Goal: Task Accomplishment & Management: Manage account settings

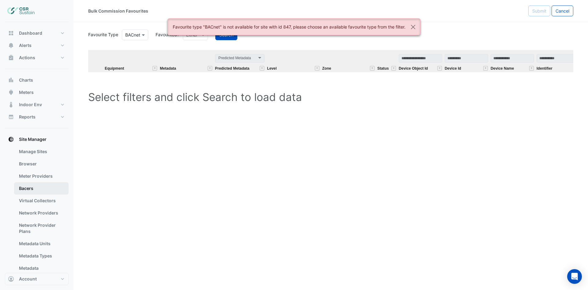
click at [37, 185] on link "Bacers" at bounding box center [41, 188] width 55 height 12
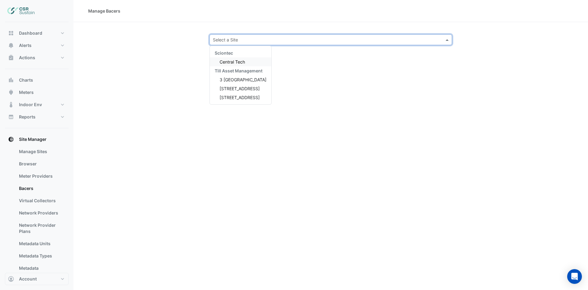
click at [249, 40] on input "text" at bounding box center [325, 40] width 224 height 6
click at [239, 79] on span "3 [GEOGRAPHIC_DATA]" at bounding box center [243, 79] width 47 height 5
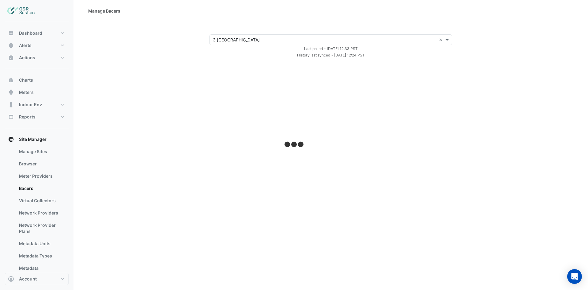
select select "***"
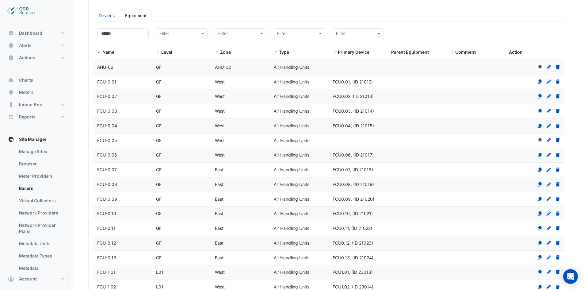
scroll to position [92, 0]
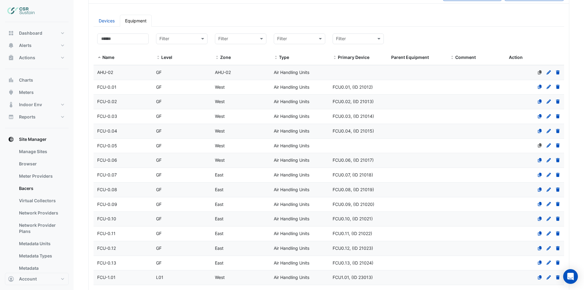
click at [116, 87] on span "FCU-0.01" at bounding box center [106, 86] width 19 height 5
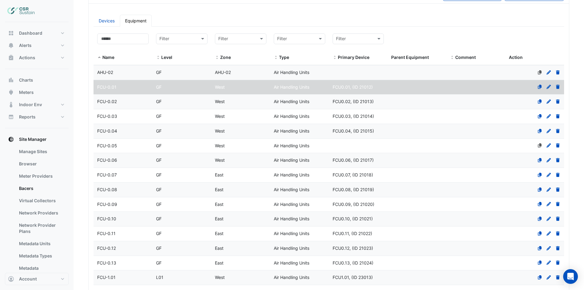
select select "***"
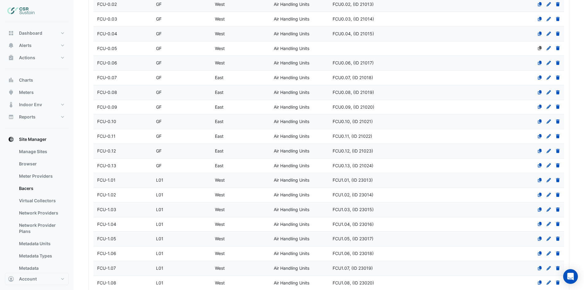
scroll to position [123, 0]
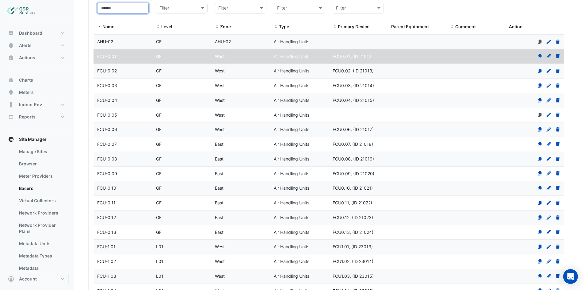
click at [125, 5] on input at bounding box center [122, 8] width 51 height 11
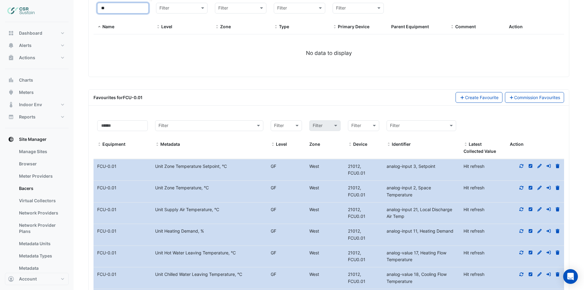
type input "*"
select select "***"
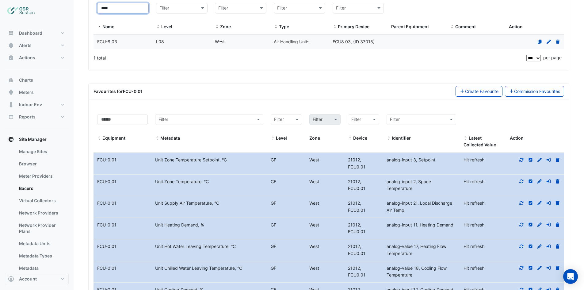
type input "****"
click at [116, 40] on span "FCU-8.03" at bounding box center [107, 41] width 20 height 5
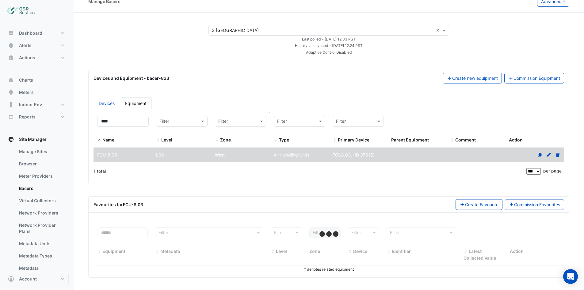
select select "***"
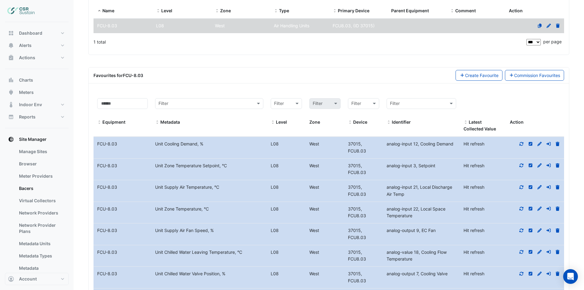
scroll to position [153, 0]
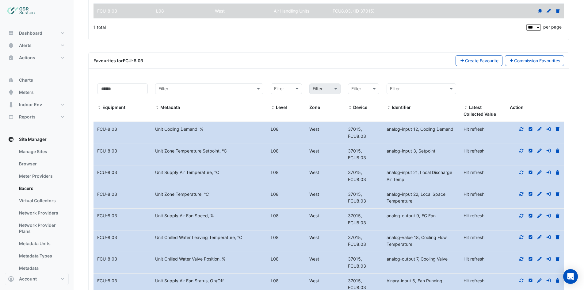
click at [522, 131] on icon at bounding box center [521, 129] width 6 height 4
click at [522, 150] on icon at bounding box center [521, 150] width 6 height 4
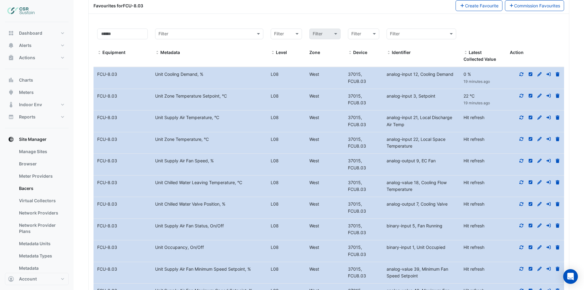
scroll to position [214, 0]
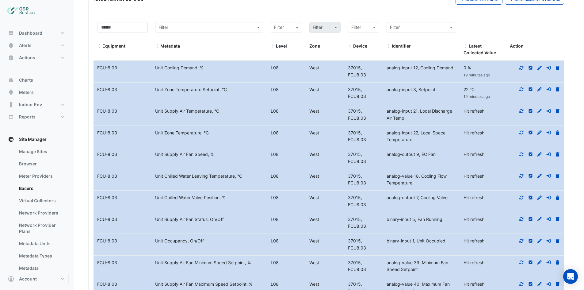
click at [521, 106] on datatable-body-cell "Action" at bounding box center [535, 114] width 58 height 21
click at [521, 114] on div at bounding box center [535, 111] width 58 height 7
click at [521, 110] on icon at bounding box center [521, 111] width 6 height 4
click at [522, 134] on icon at bounding box center [521, 133] width 4 height 4
click at [521, 154] on icon at bounding box center [521, 154] width 4 height 4
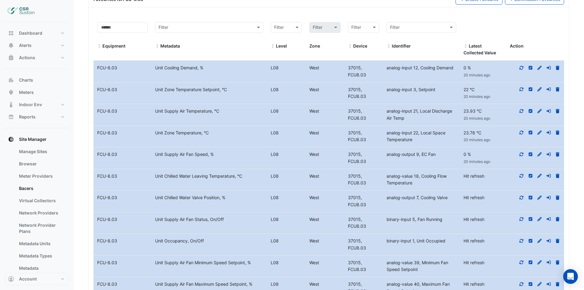
click at [522, 176] on icon at bounding box center [521, 175] width 6 height 4
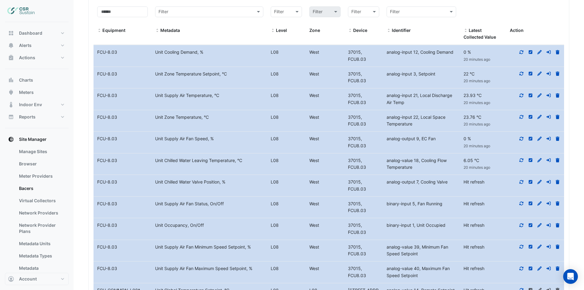
scroll to position [245, 0]
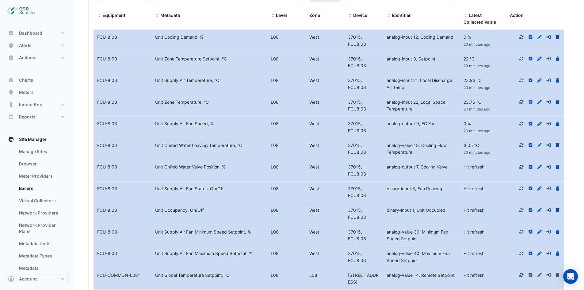
click at [522, 167] on icon at bounding box center [521, 167] width 6 height 4
click at [521, 190] on icon at bounding box center [521, 188] width 4 height 4
click at [522, 212] on icon at bounding box center [521, 210] width 6 height 4
click at [520, 231] on icon at bounding box center [521, 231] width 4 height 4
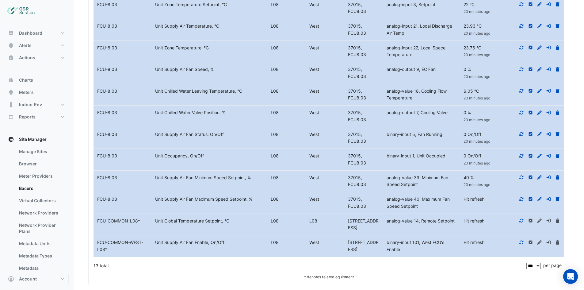
scroll to position [306, 0]
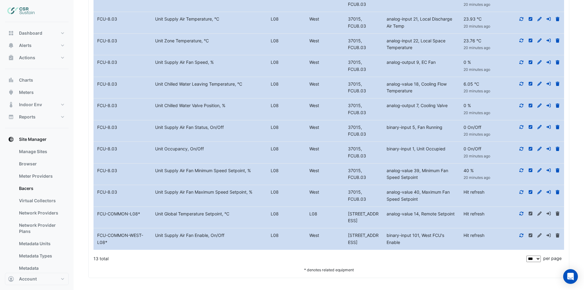
click at [523, 192] on icon at bounding box center [521, 192] width 4 height 4
click at [522, 217] on div at bounding box center [535, 213] width 58 height 7
click at [521, 212] on icon at bounding box center [521, 213] width 6 height 4
click at [522, 236] on icon at bounding box center [521, 235] width 6 height 4
drag, startPoint x: 244, startPoint y: 272, endPoint x: 241, endPoint y: 275, distance: 4.1
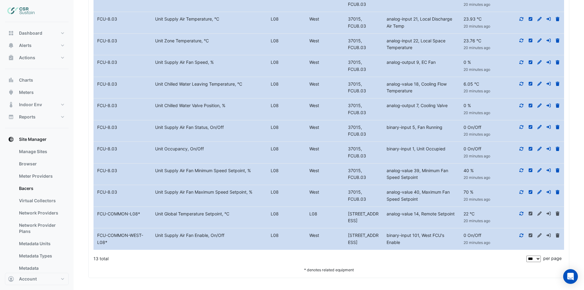
click at [244, 272] on div "* denotes related equipment" at bounding box center [328, 269] width 470 height 6
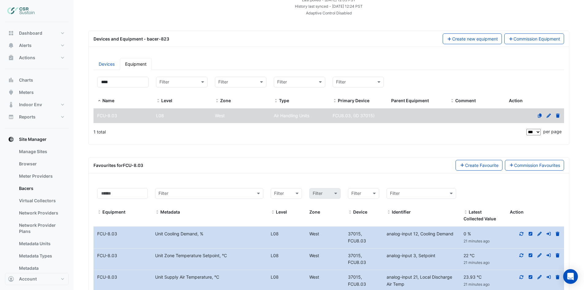
scroll to position [0, 0]
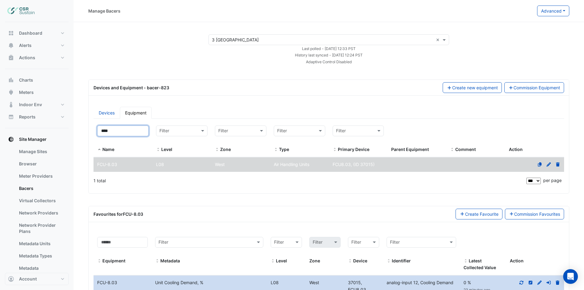
drag, startPoint x: 119, startPoint y: 129, endPoint x: 31, endPoint y: 132, distance: 88.0
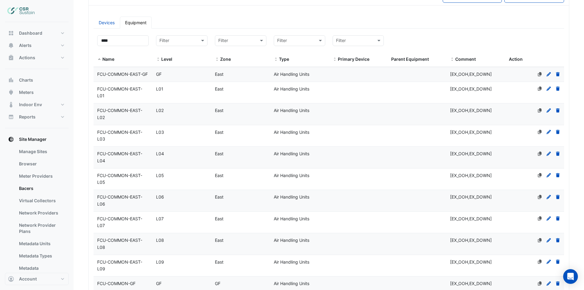
scroll to position [92, 0]
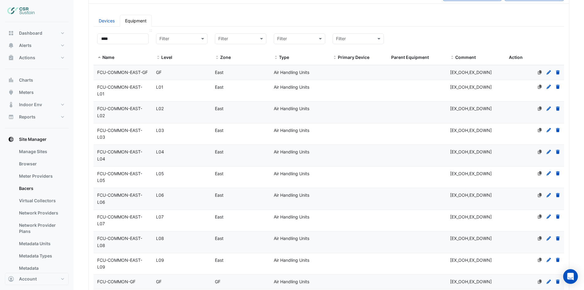
click at [98, 57] on span at bounding box center [99, 57] width 4 height 5
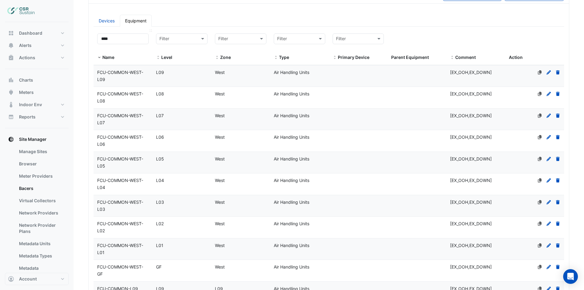
click at [98, 57] on span at bounding box center [99, 57] width 4 height 5
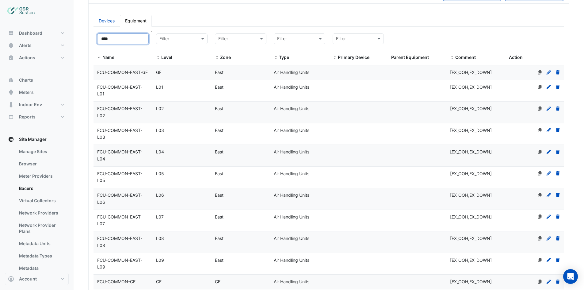
click at [120, 42] on input "****" at bounding box center [122, 38] width 51 height 11
click at [521, 24] on ul "Devices Equipment" at bounding box center [328, 21] width 470 height 12
drag, startPoint x: 126, startPoint y: 40, endPoint x: 82, endPoint y: 39, distance: 43.5
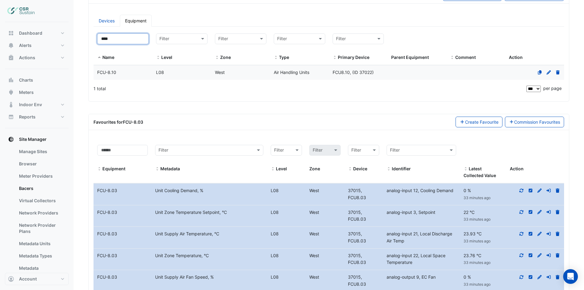
type input "****"
click at [366, 70] on span "FCU8.10, (ID 37022)" at bounding box center [352, 72] width 41 height 5
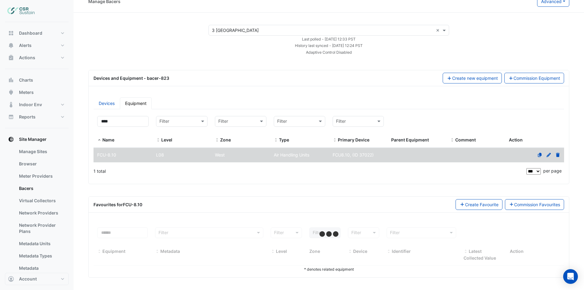
scroll to position [9, 0]
select select "***"
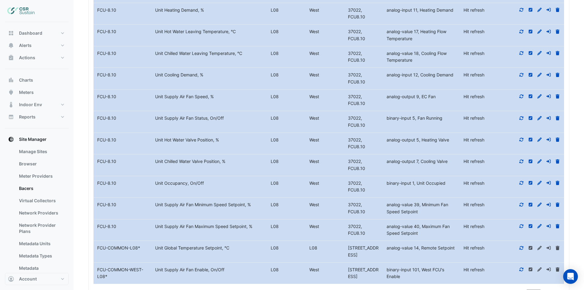
scroll to position [368, 0]
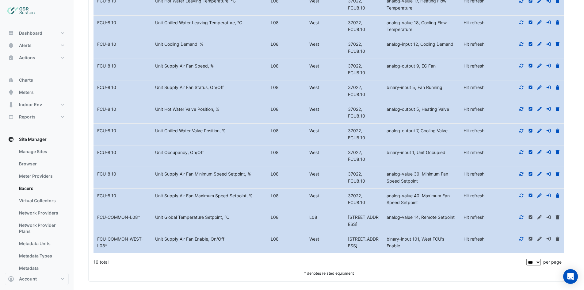
click at [522, 195] on icon at bounding box center [521, 195] width 6 height 4
click at [522, 172] on icon at bounding box center [521, 174] width 6 height 4
click at [523, 151] on icon at bounding box center [521, 152] width 6 height 4
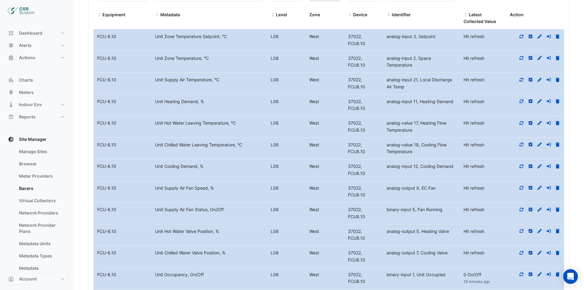
scroll to position [245, 0]
drag, startPoint x: 522, startPoint y: 36, endPoint x: 518, endPoint y: 48, distance: 12.3
click at [522, 36] on icon at bounding box center [521, 37] width 6 height 4
click at [522, 58] on icon at bounding box center [521, 59] width 4 height 4
click at [521, 80] on icon at bounding box center [521, 80] width 6 height 4
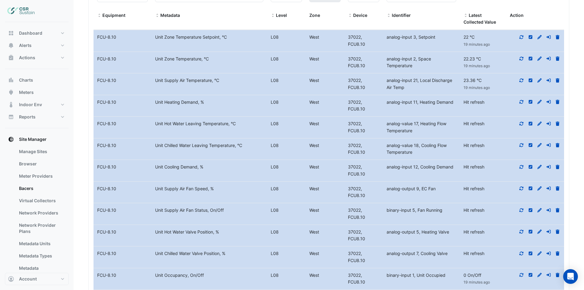
click at [521, 102] on icon at bounding box center [521, 102] width 4 height 4
click at [522, 123] on icon at bounding box center [521, 123] width 6 height 4
click at [521, 145] on icon at bounding box center [521, 145] width 6 height 4
click at [522, 169] on fa-icon at bounding box center [521, 166] width 6 height 5
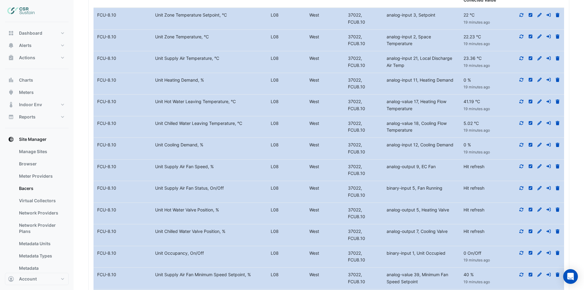
scroll to position [276, 0]
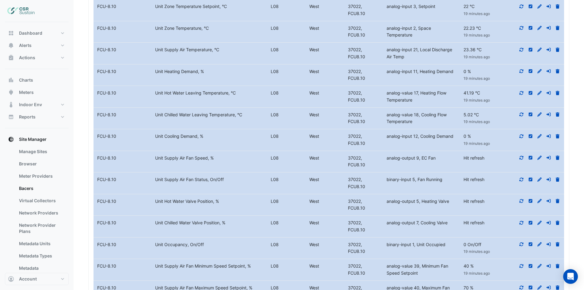
click at [522, 157] on icon at bounding box center [521, 158] width 4 height 4
click at [522, 179] on icon at bounding box center [521, 179] width 6 height 4
click at [519, 199] on icon at bounding box center [521, 201] width 6 height 4
click at [522, 225] on fa-icon at bounding box center [521, 222] width 6 height 5
click at [524, 243] on div at bounding box center [535, 244] width 58 height 7
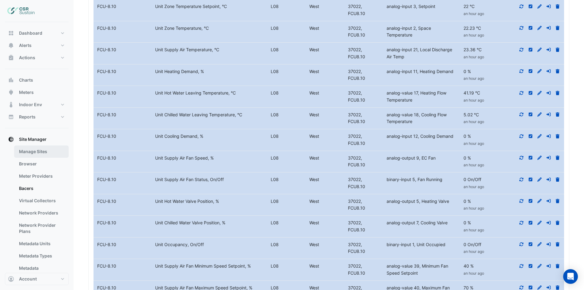
click at [41, 152] on link "Manage Sites" at bounding box center [41, 151] width 55 height 12
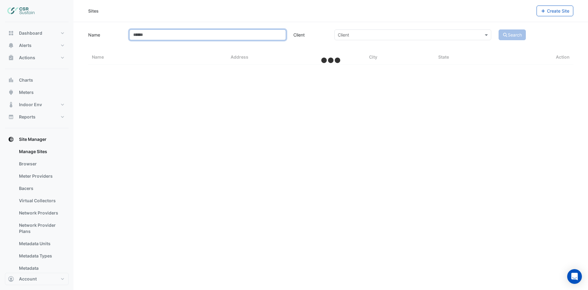
click at [231, 37] on input "Name" at bounding box center [207, 34] width 157 height 11
select select "***"
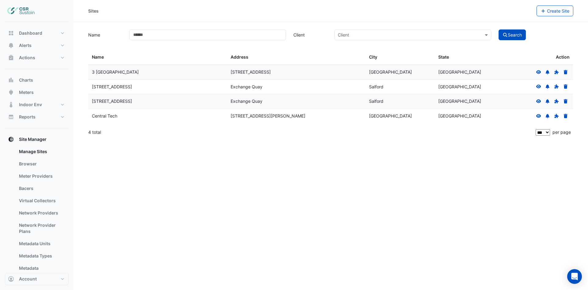
click at [538, 70] on icon at bounding box center [539, 72] width 5 height 4
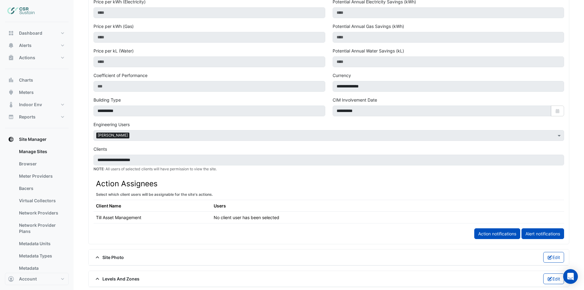
scroll to position [306, 0]
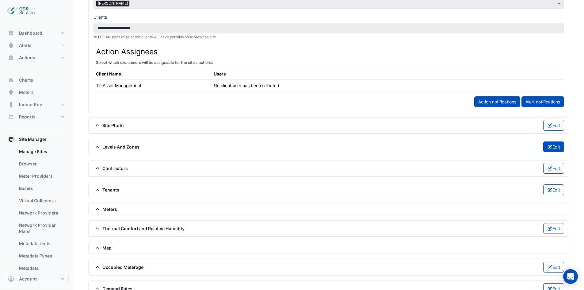
click at [552, 148] on button "Edit" at bounding box center [553, 146] width 21 height 11
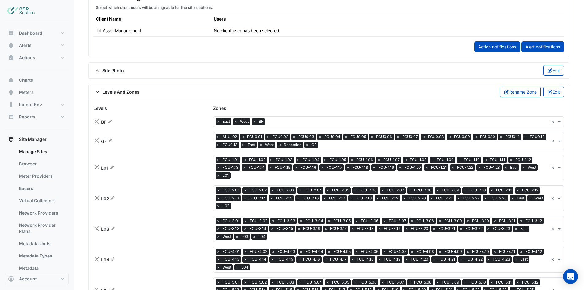
scroll to position [368, 0]
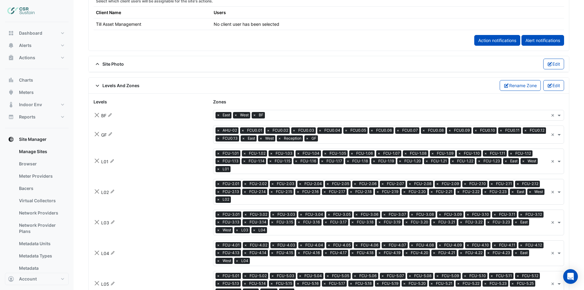
click at [281, 115] on input "text" at bounding box center [407, 115] width 281 height 6
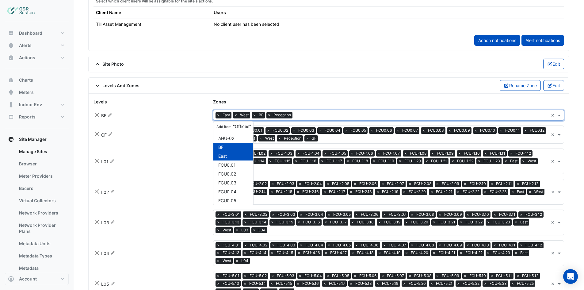
scroll to position [2046, 0]
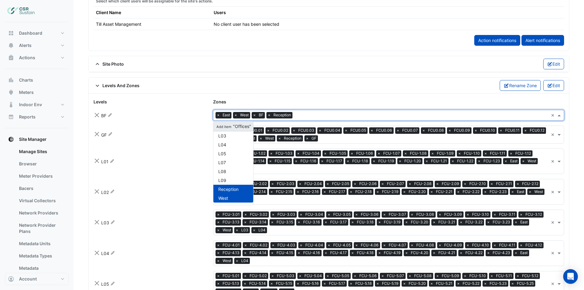
click at [225, 125] on span "Add item" at bounding box center [223, 126] width 17 height 4
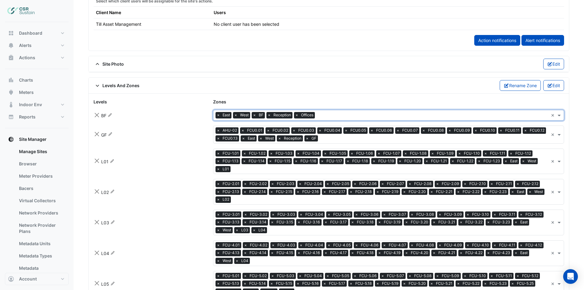
click at [326, 138] on input "text" at bounding box center [434, 139] width 228 height 6
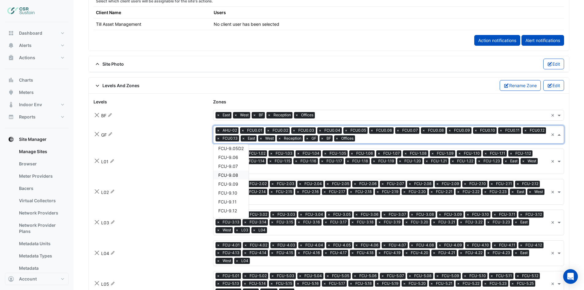
scroll to position [1595, 0]
click at [172, 141] on div "GF Rename zones × AHU-02 × FCU0.01 × FCU0.02 × FCU0.03 × FCU0.04 × FCU0.05 × FC…" at bounding box center [329, 134] width 478 height 18
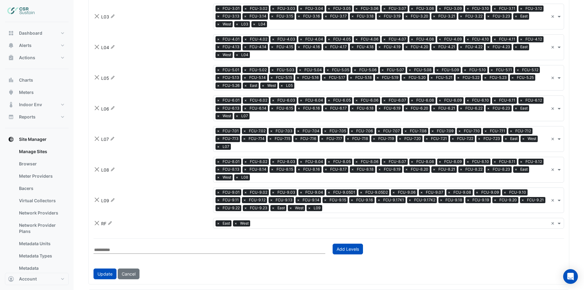
scroll to position [582, 0]
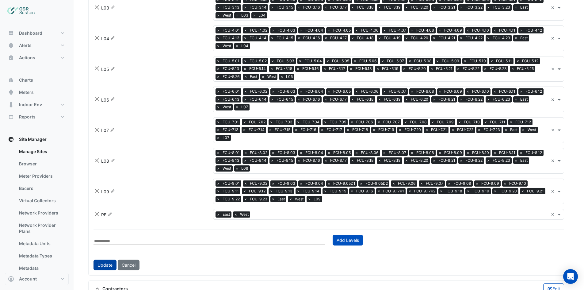
click at [104, 263] on button "Update" at bounding box center [104, 264] width 23 height 11
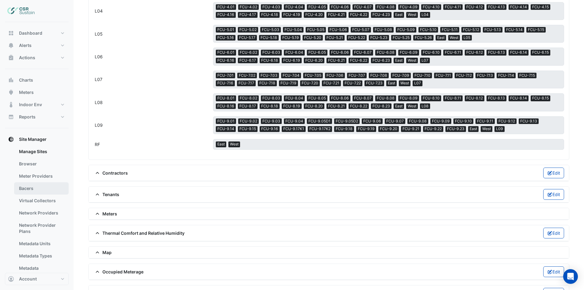
click at [37, 189] on link "Bacers" at bounding box center [41, 188] width 55 height 12
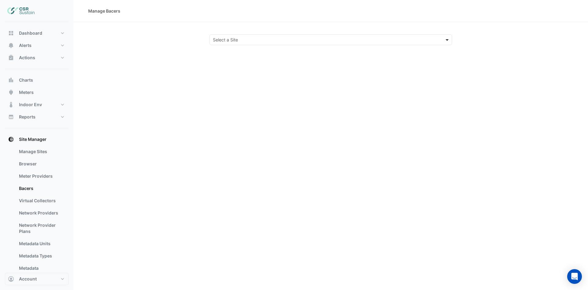
click at [444, 39] on span at bounding box center [448, 39] width 8 height 6
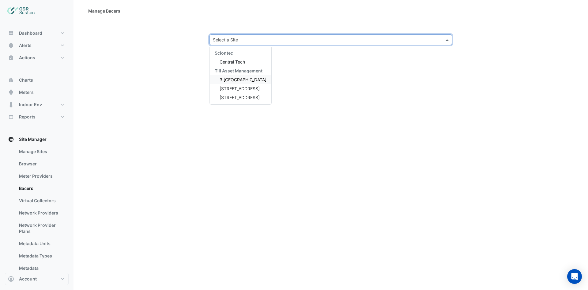
click at [240, 81] on span "3 [GEOGRAPHIC_DATA]" at bounding box center [243, 79] width 47 height 5
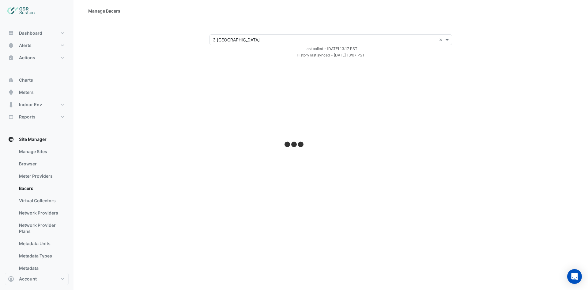
select select "***"
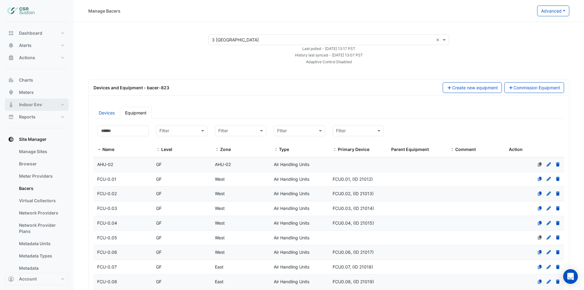
click at [49, 105] on button "Indoor Env" at bounding box center [37, 104] width 64 height 12
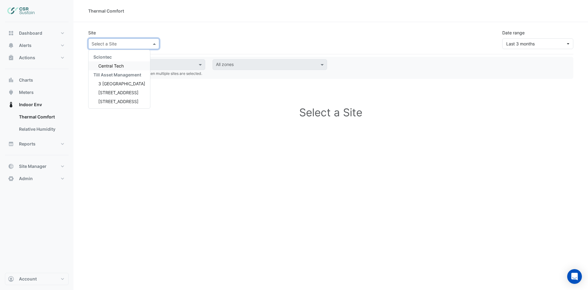
click at [159, 42] on div "Select a Site" at bounding box center [123, 43] width 71 height 11
click at [123, 85] on span "3 [GEOGRAPHIC_DATA]" at bounding box center [121, 83] width 47 height 5
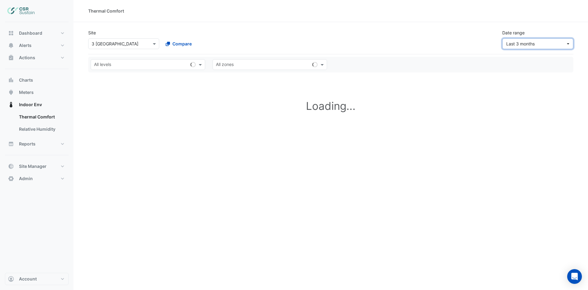
click at [566, 46] on button "Last 3 months" at bounding box center [538, 43] width 71 height 11
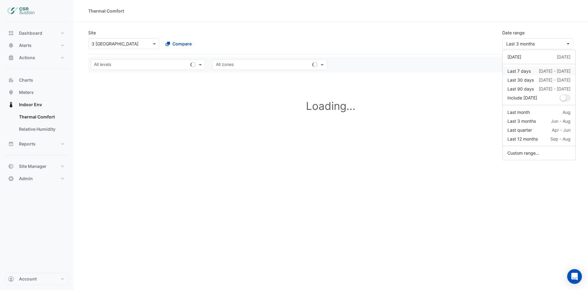
click at [540, 71] on div "[DATE] - [DATE]" at bounding box center [555, 71] width 32 height 6
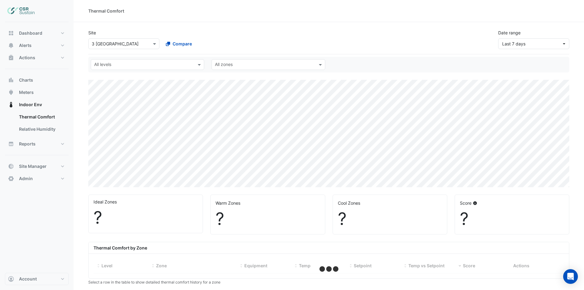
select select "***"
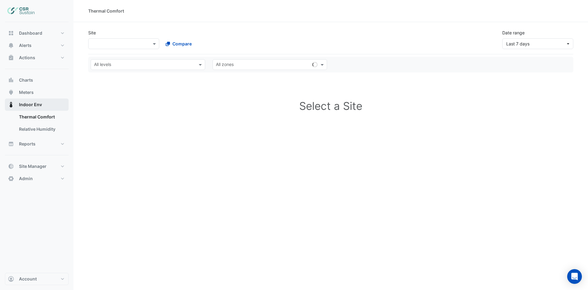
click at [64, 104] on button "Indoor Env" at bounding box center [37, 104] width 64 height 12
click at [153, 43] on span at bounding box center [155, 43] width 8 height 6
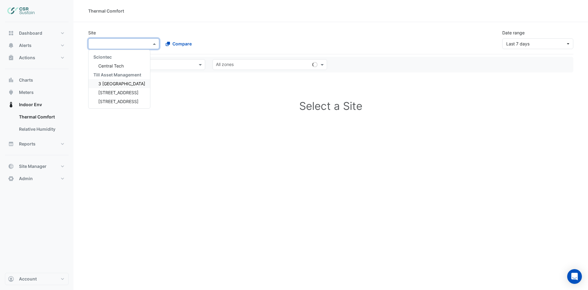
click at [122, 82] on span "3 [GEOGRAPHIC_DATA]" at bounding box center [121, 83] width 47 height 5
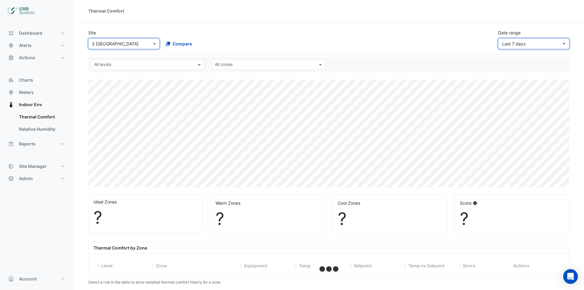
click at [565, 44] on button "Last 7 days" at bounding box center [533, 43] width 71 height 11
select select "***"
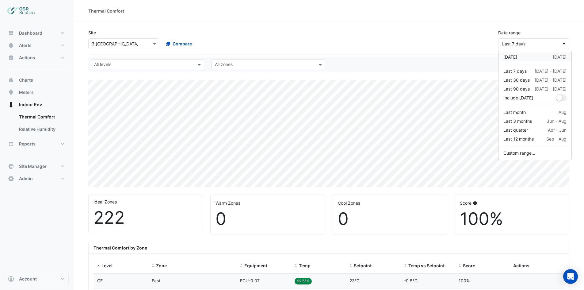
click at [526, 59] on div "[DATE] [DATE]" at bounding box center [534, 57] width 63 height 6
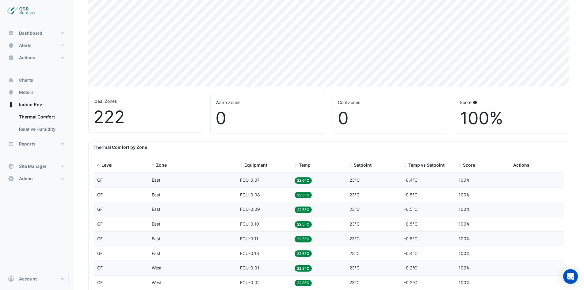
scroll to position [79, 0]
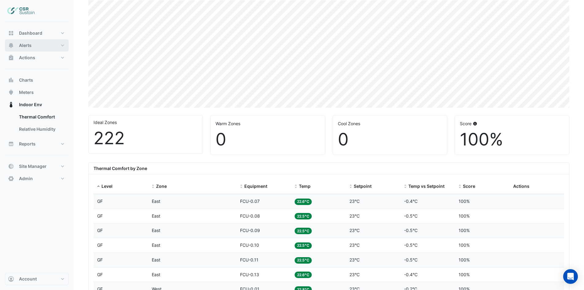
click at [55, 42] on button "Alerts" at bounding box center [37, 45] width 64 height 12
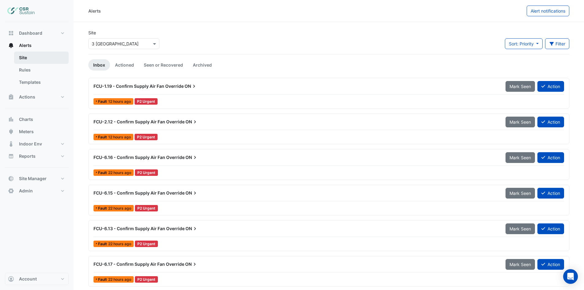
click at [42, 60] on link "Site" at bounding box center [41, 57] width 55 height 12
click at [141, 87] on span "FCU-1.19 - Confirm Supply Air Fan Override" at bounding box center [138, 85] width 90 height 5
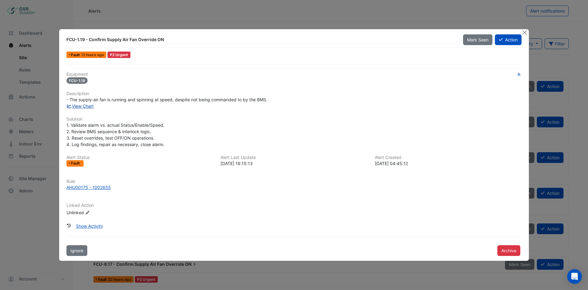
click at [86, 107] on link "View Chart" at bounding box center [79, 105] width 27 height 5
click at [524, 33] on button "Close" at bounding box center [525, 32] width 6 height 6
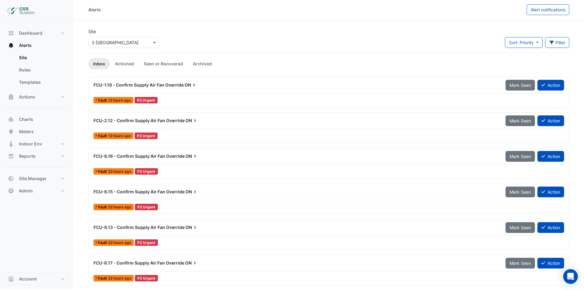
scroll to position [2, 0]
click at [179, 64] on link "Seen or Recovered" at bounding box center [163, 63] width 49 height 11
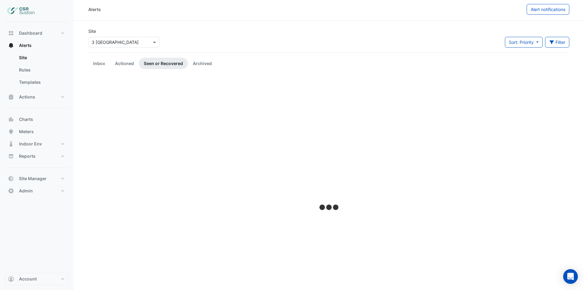
scroll to position [0, 0]
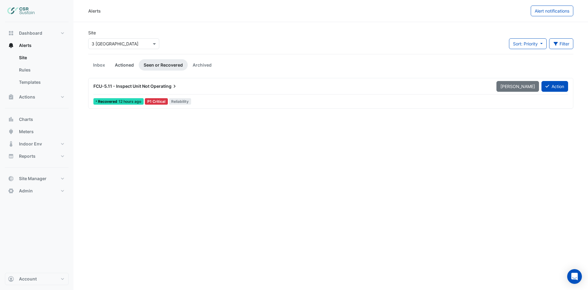
click at [126, 65] on link "Actioned" at bounding box center [124, 64] width 29 height 11
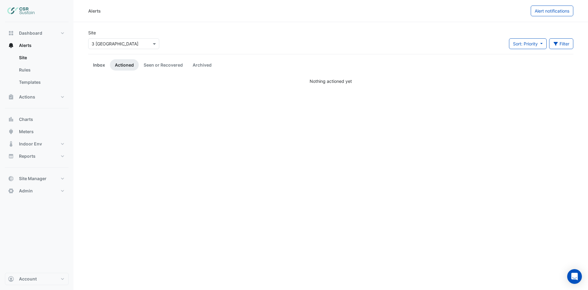
click at [97, 67] on link "Inbox" at bounding box center [99, 64] width 22 height 11
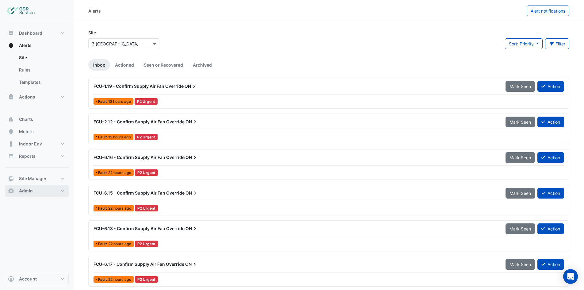
click at [54, 190] on button "Admin" at bounding box center [37, 190] width 64 height 12
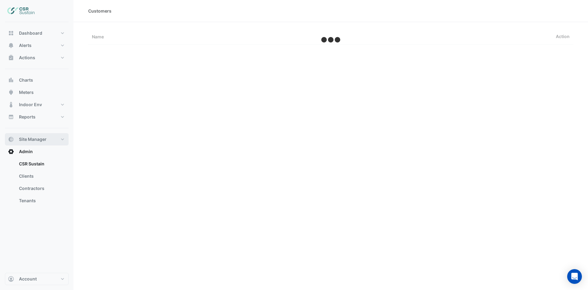
click at [63, 139] on button "Site Manager" at bounding box center [37, 139] width 64 height 12
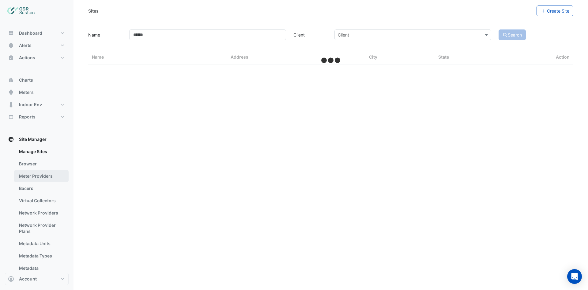
select select "***"
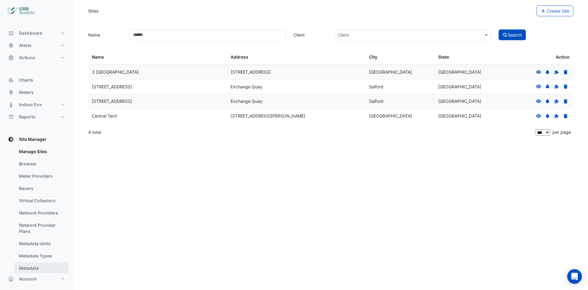
click at [44, 265] on link "Metadata" at bounding box center [41, 268] width 55 height 12
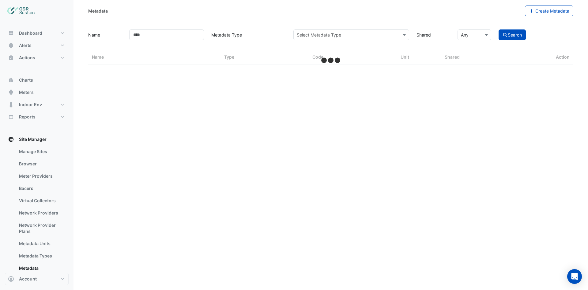
select select "***"
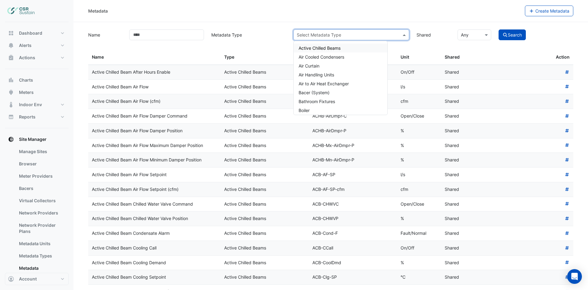
click at [353, 32] on input "text" at bounding box center [345, 35] width 97 height 6
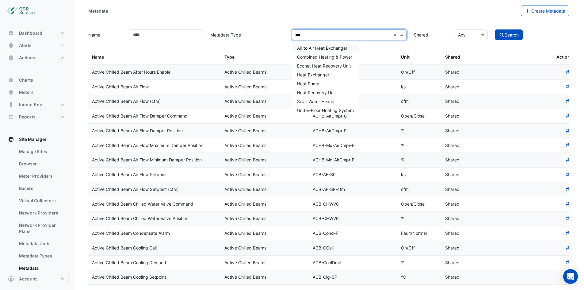
type input "****"
click at [329, 72] on div "Heat Exchanger" at bounding box center [325, 74] width 66 height 9
click at [364, 34] on input "text" at bounding box center [343, 35] width 96 height 6
click at [513, 34] on button "Search" at bounding box center [509, 34] width 28 height 11
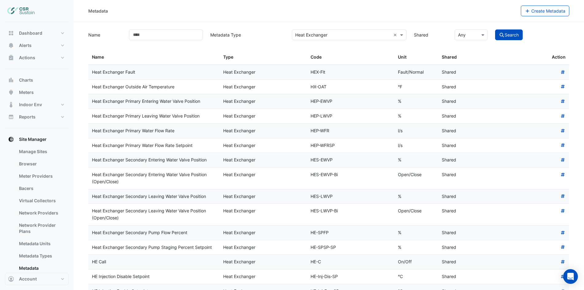
click at [342, 37] on input "text" at bounding box center [343, 35] width 96 height 6
type input "*"
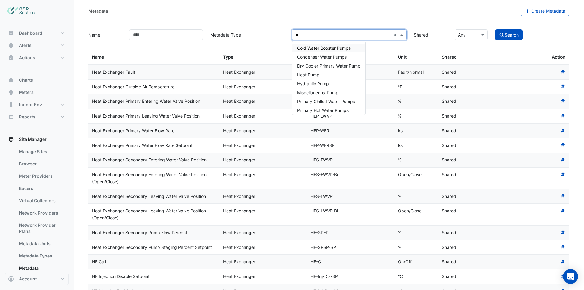
type input "*"
type input "****"
click at [315, 60] on div "Domestic Hot Water" at bounding box center [318, 56] width 52 height 9
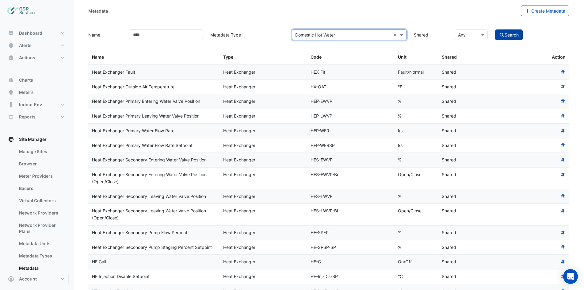
click at [517, 35] on button "Search" at bounding box center [509, 34] width 28 height 11
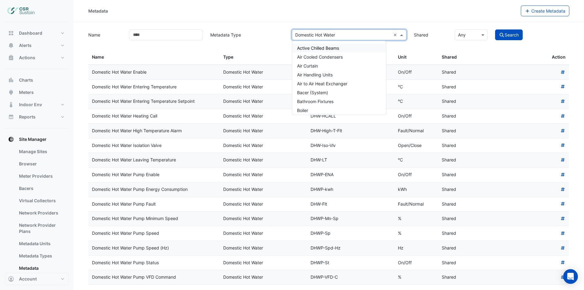
click at [356, 33] on div "Select Metadata Type × Domestic Hot Water ×" at bounding box center [349, 34] width 115 height 11
type input "****"
click at [328, 57] on span "Domestic Cold Water" at bounding box center [318, 56] width 42 height 5
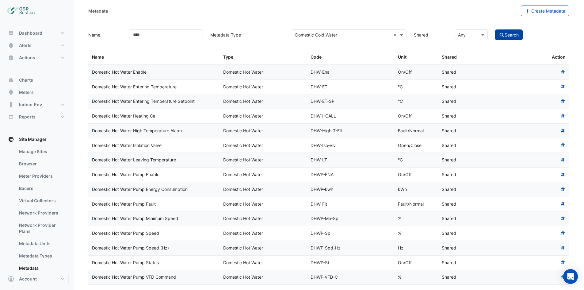
click at [514, 37] on button "Search" at bounding box center [509, 34] width 28 height 11
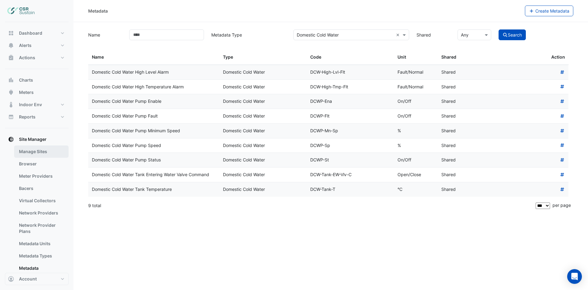
click at [36, 151] on link "Manage Sites" at bounding box center [41, 151] width 55 height 12
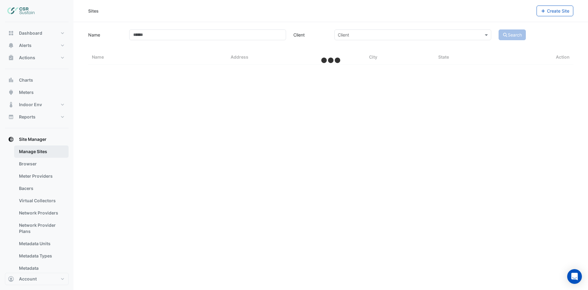
select select "***"
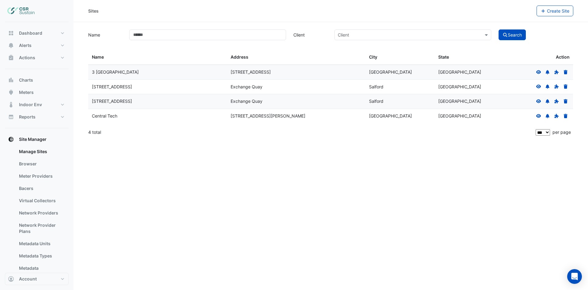
click at [538, 70] on icon at bounding box center [539, 72] width 5 height 4
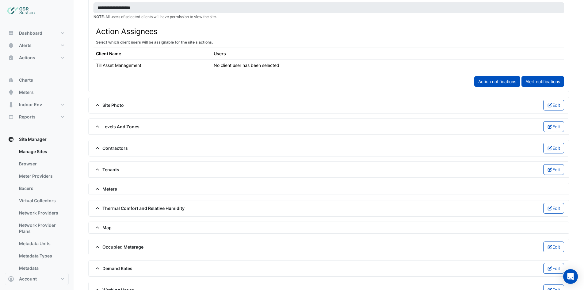
scroll to position [337, 0]
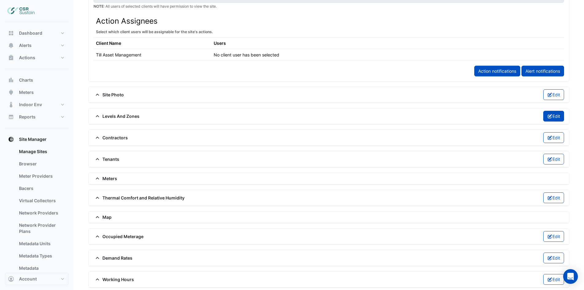
click at [554, 116] on button "Edit" at bounding box center [553, 116] width 21 height 11
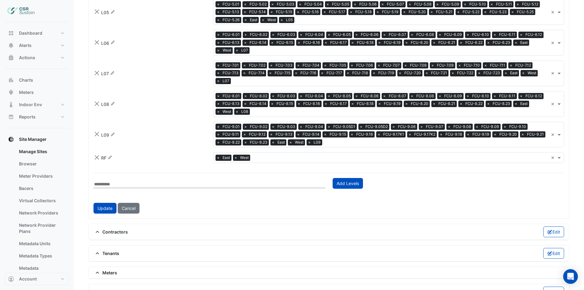
scroll to position [643, 0]
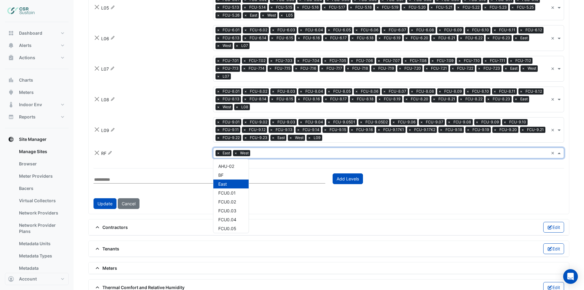
click at [263, 152] on input "text" at bounding box center [400, 153] width 296 height 6
click at [279, 150] on input "text" at bounding box center [400, 153] width 296 height 6
click at [272, 152] on input "text" at bounding box center [400, 153] width 296 height 6
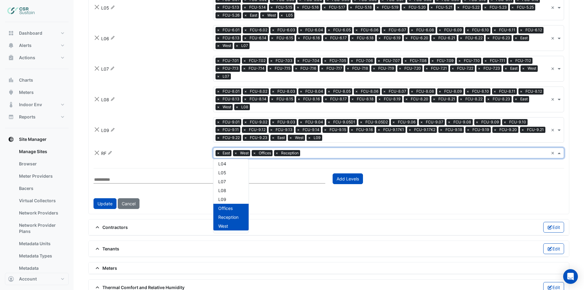
click at [319, 150] on input "text" at bounding box center [425, 153] width 246 height 6
click at [234, 161] on span "Add item "Roof "" at bounding box center [231, 163] width 32 height 5
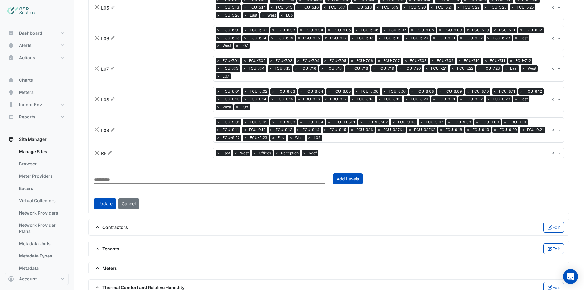
drag, startPoint x: 131, startPoint y: 150, endPoint x: 135, endPoint y: 149, distance: 3.3
click at [133, 150] on div "RF Rename" at bounding box center [149, 152] width 119 height 7
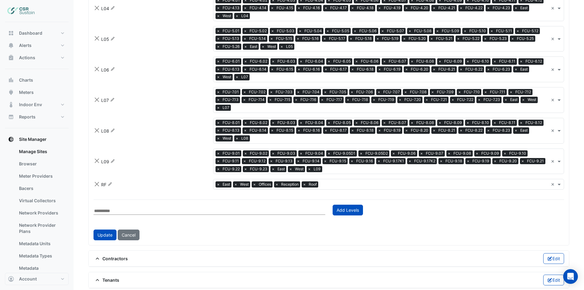
scroll to position [613, 0]
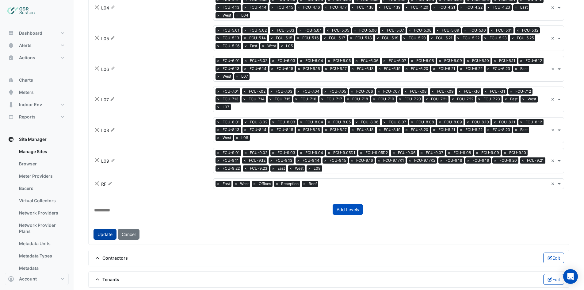
click at [96, 232] on button "Update" at bounding box center [104, 234] width 23 height 11
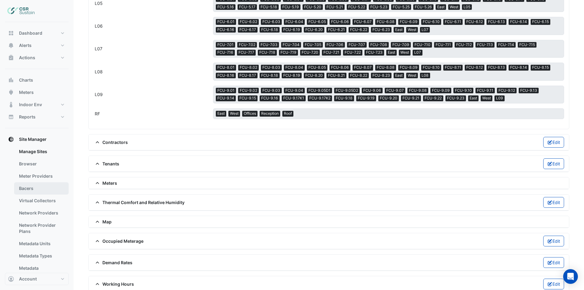
click at [54, 190] on link "Bacers" at bounding box center [41, 188] width 55 height 12
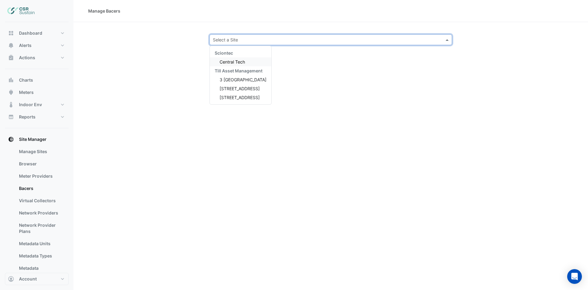
click at [382, 37] on input "text" at bounding box center [325, 40] width 224 height 6
click at [222, 76] on div "3 [GEOGRAPHIC_DATA]" at bounding box center [241, 79] width 62 height 9
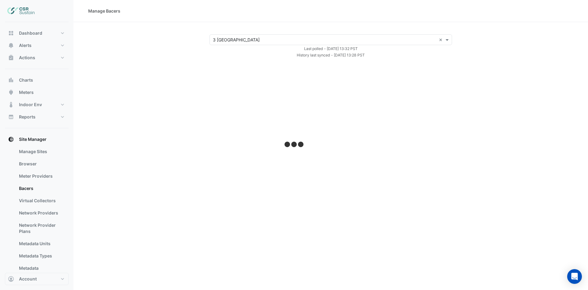
select select "***"
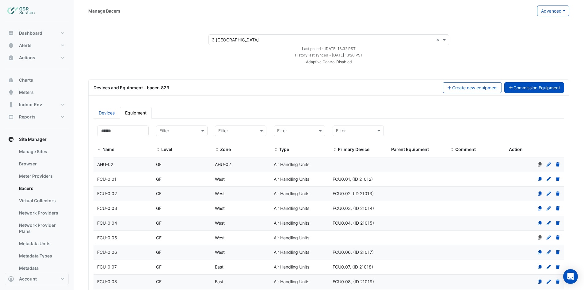
click at [545, 83] on button "Commission Equipment" at bounding box center [534, 87] width 60 height 11
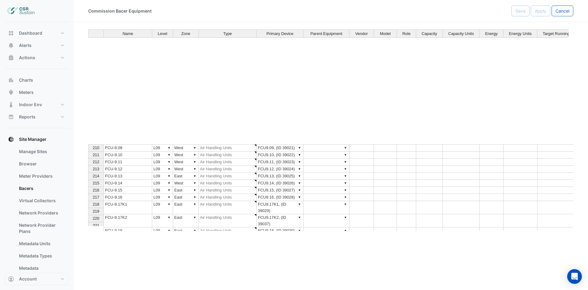
scroll to position [1593, 0]
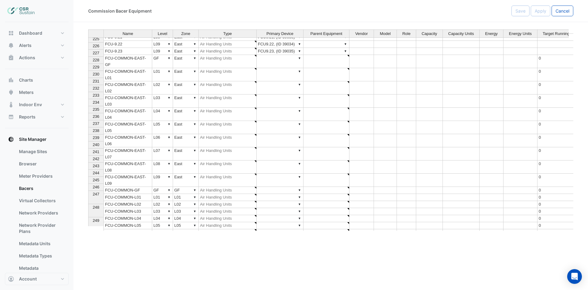
type textarea "**********"
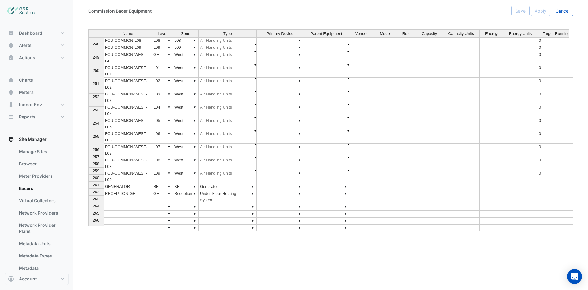
scroll to position [0, 0]
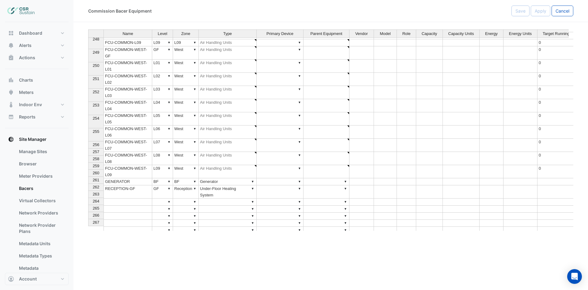
click at [97, 160] on span "258" at bounding box center [96, 158] width 7 height 5
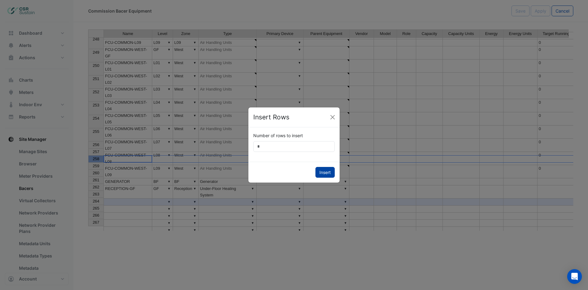
type input "***"
click at [322, 169] on button "Insert" at bounding box center [325, 172] width 19 height 11
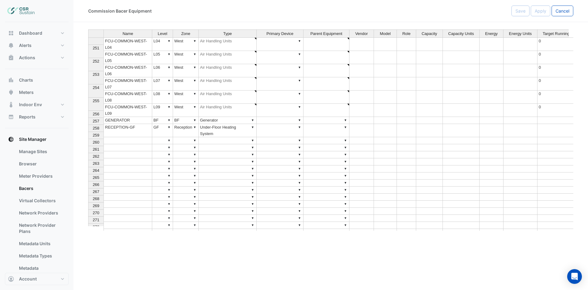
click at [88, 131] on div "Name Level Zone Type Primary Device Parent Equipment Vendor Model Role Capacity…" at bounding box center [88, 151] width 0 height 365
click at [124, 151] on td at bounding box center [128, 154] width 49 height 7
click at [127, 137] on td at bounding box center [128, 140] width 49 height 7
click at [122, 151] on td at bounding box center [128, 154] width 49 height 7
click at [129, 137] on td at bounding box center [128, 140] width 49 height 7
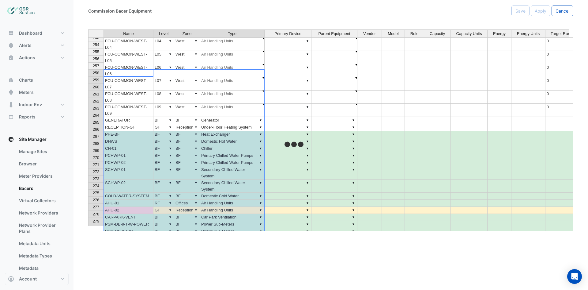
type textarea "******"
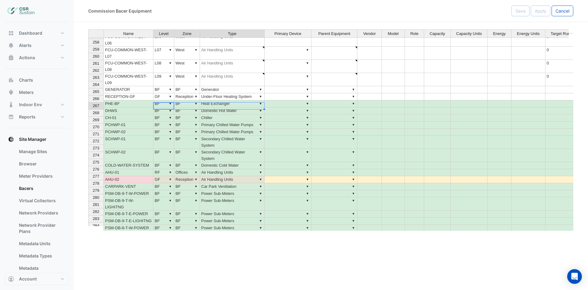
drag, startPoint x: 168, startPoint y: 106, endPoint x: 220, endPoint y: 108, distance: 51.8
click at [221, 176] on tr "267 AHU-02 ▼ GF ▼ Reception ▼ Air Handling Units ▼ ▼" at bounding box center [363, 179] width 550 height 7
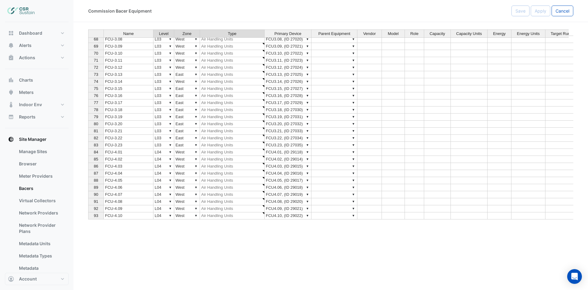
scroll to position [290, 0]
click at [159, 42] on td "▼ GF" at bounding box center [164, 40] width 21 height 7
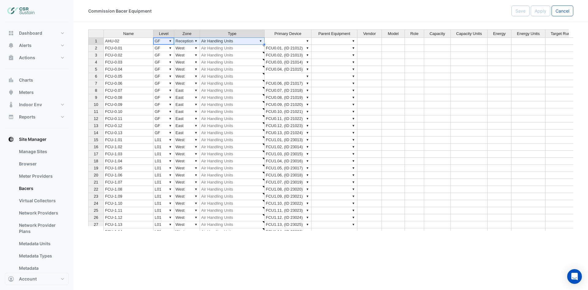
type textarea "**"
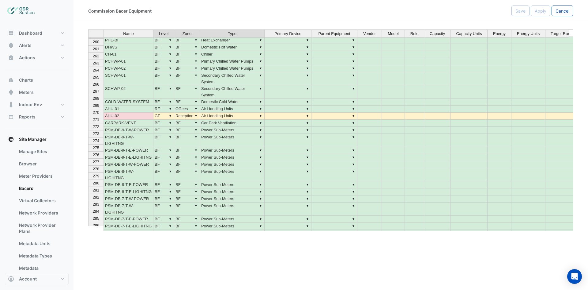
click at [95, 91] on span "267" at bounding box center [96, 91] width 7 height 5
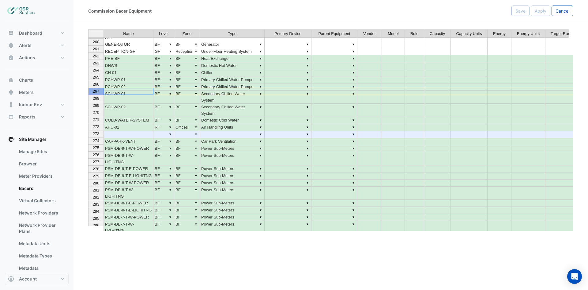
click at [360, 186] on td at bounding box center [370, 192] width 25 height 13
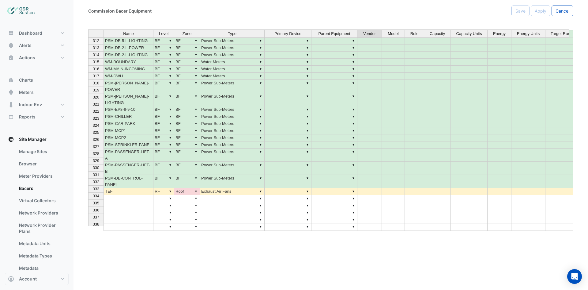
click at [195, 161] on div "Name Level Zone Type Primary Device Parent Equipment Vendor Model Role Capacity…" at bounding box center [330, 129] width 485 height 201
click at [188, 168] on div "Name Level Zone Type Primary Device Parent Equipment Vendor Model Role Capacity…" at bounding box center [330, 129] width 485 height 201
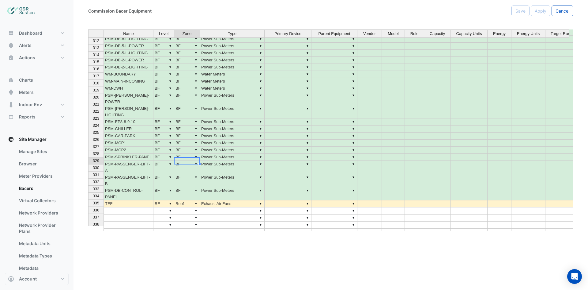
type textarea "****"
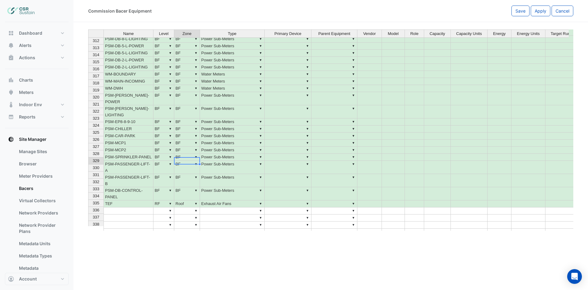
click at [88, 178] on div "Name Level Zone Type Primary Device Parent Equipment Vendor Model Role Capacity…" at bounding box center [88, 149] width 0 height 369
click at [542, 9] on span "Apply" at bounding box center [541, 10] width 12 height 5
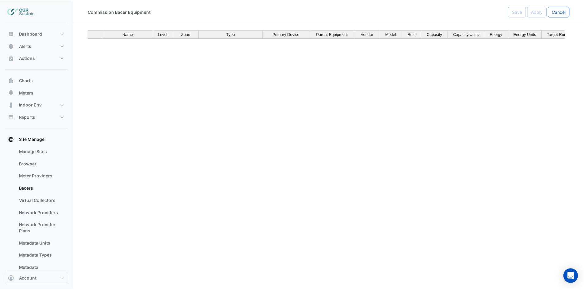
scroll to position [2205, 0]
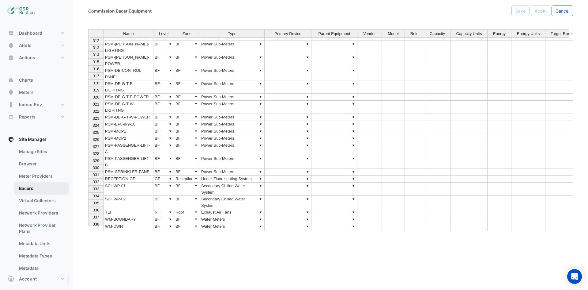
click at [31, 186] on link "Bacers" at bounding box center [41, 188] width 55 height 12
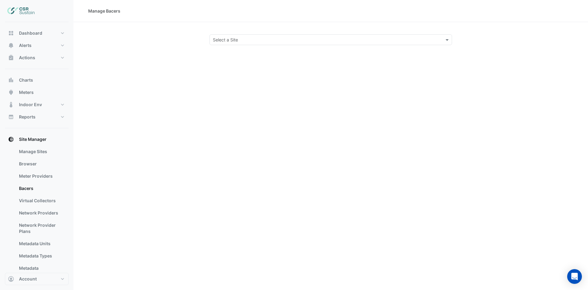
click at [304, 40] on input "text" at bounding box center [325, 40] width 224 height 6
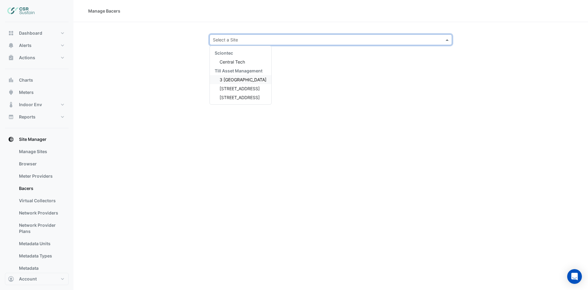
click at [233, 81] on span "3 [GEOGRAPHIC_DATA]" at bounding box center [243, 79] width 47 height 5
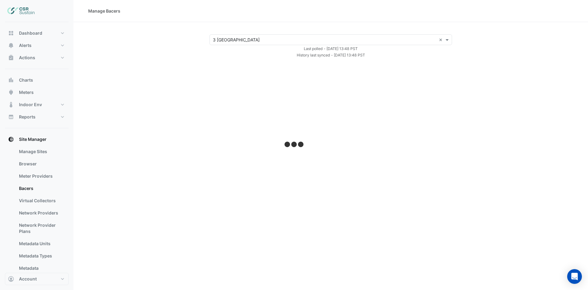
select select "***"
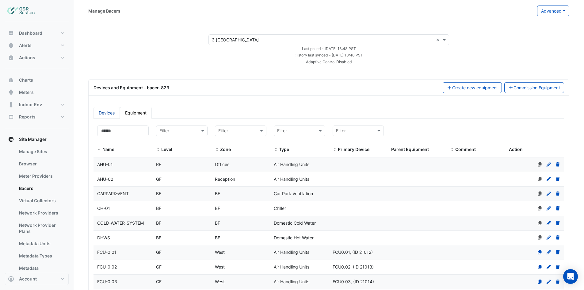
click at [106, 114] on link "Devices" at bounding box center [106, 113] width 26 height 12
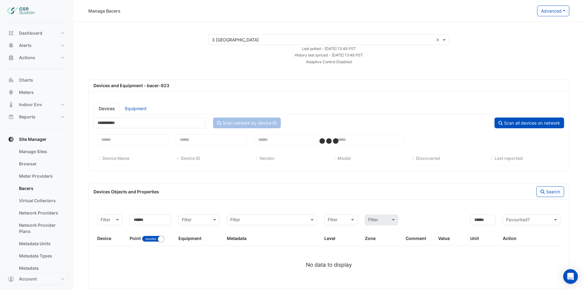
select select "***"
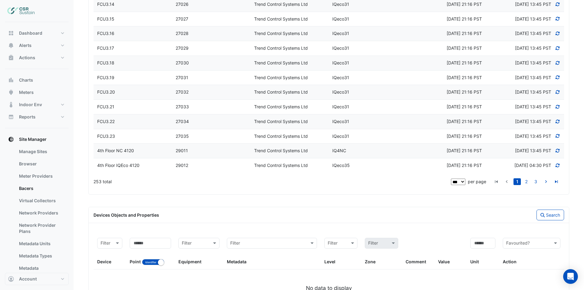
scroll to position [1491, 0]
